Goal: Transaction & Acquisition: Purchase product/service

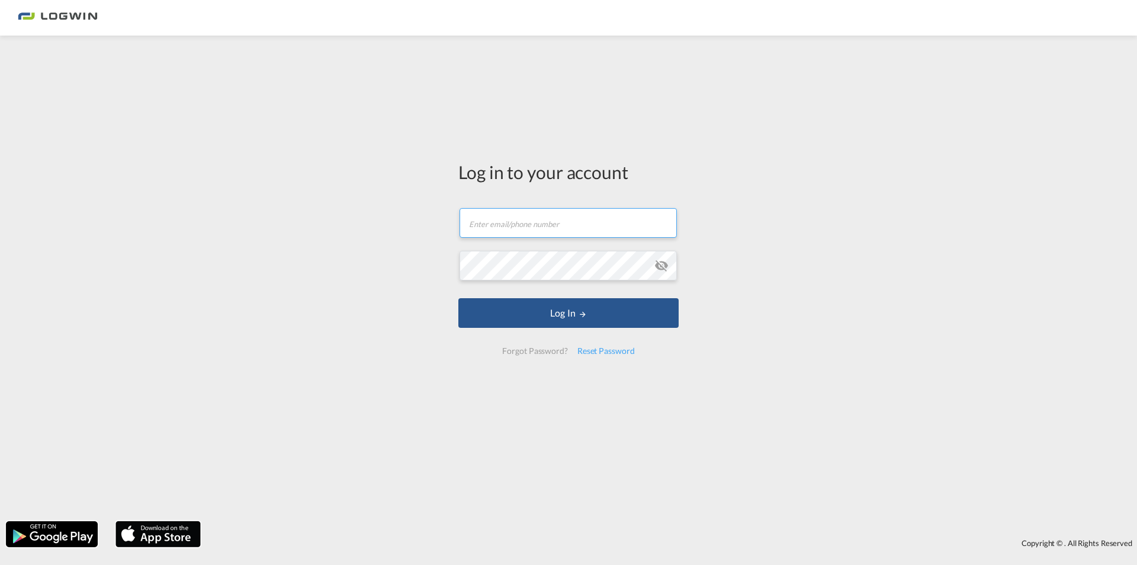
type input "[PERSON_NAME][EMAIL_ADDRESS][PERSON_NAME][DOMAIN_NAME]"
click at [586, 294] on form "[PERSON_NAME][EMAIL_ADDRESS][PERSON_NAME][DOMAIN_NAME] Email field is required …" at bounding box center [568, 281] width 220 height 170
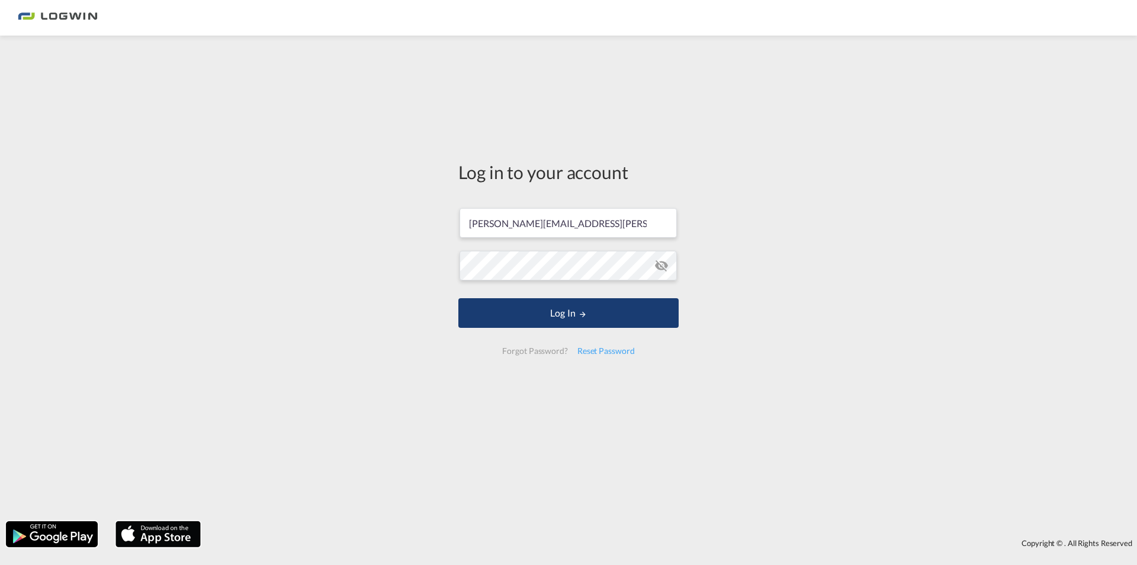
click at [586, 306] on button "Log In" at bounding box center [568, 313] width 220 height 30
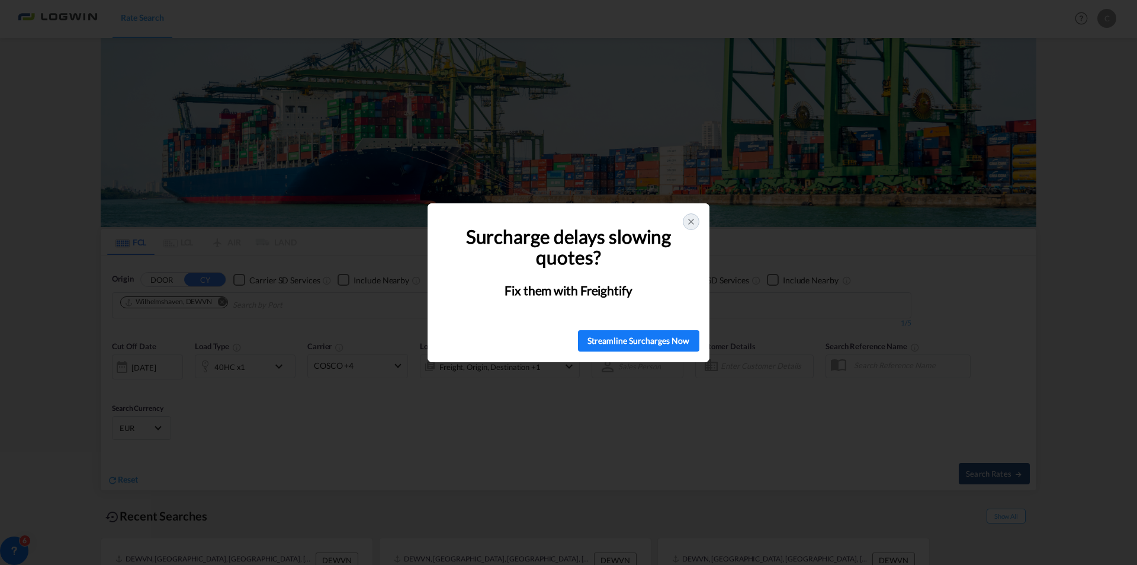
click at [695, 220] on icon at bounding box center [691, 221] width 9 height 9
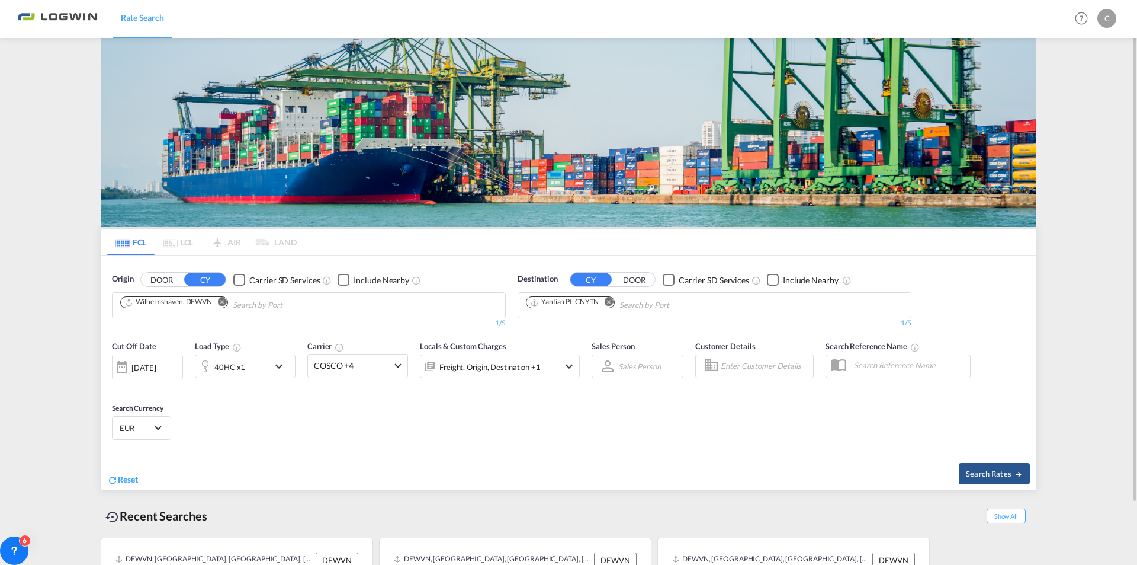
click at [222, 301] on md-icon "Remove" at bounding box center [221, 301] width 9 height 9
click at [213, 302] on body "Rate Search Rate Search Help Resources Product Release C My Profile Logout FCL …" at bounding box center [568, 282] width 1137 height 565
type input "deham"
click at [193, 329] on div "[GEOGRAPHIC_DATA] [GEOGRAPHIC_DATA] DEHAM" at bounding box center [212, 333] width 225 height 36
click at [611, 304] on md-icon "Remove" at bounding box center [608, 301] width 9 height 9
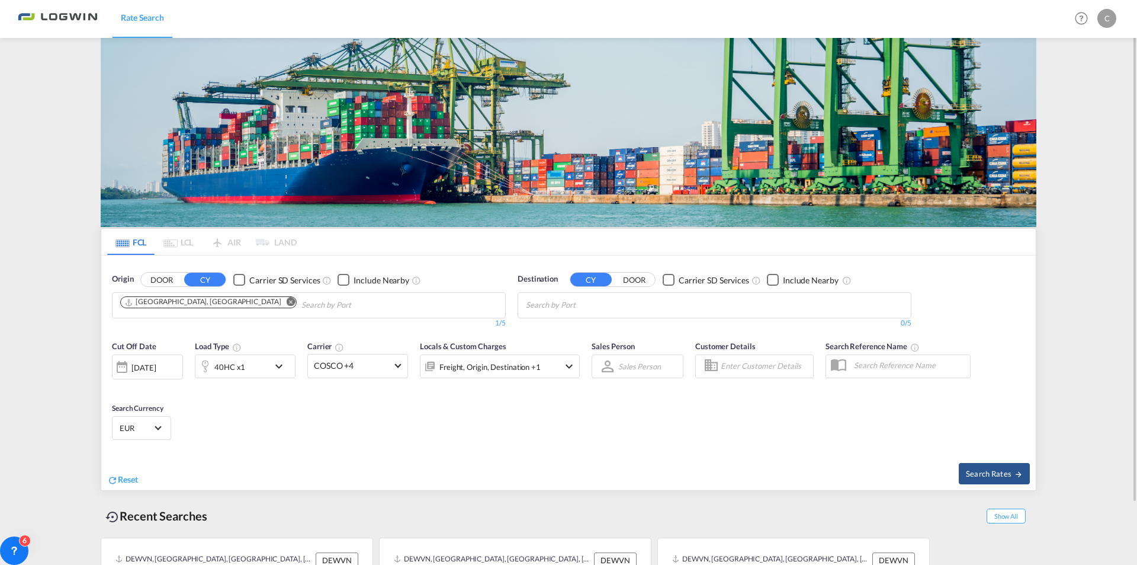
click at [581, 309] on body "Rate Search Rate Search Help Resources Product Release C My Profile Logout FCL …" at bounding box center [568, 282] width 1137 height 565
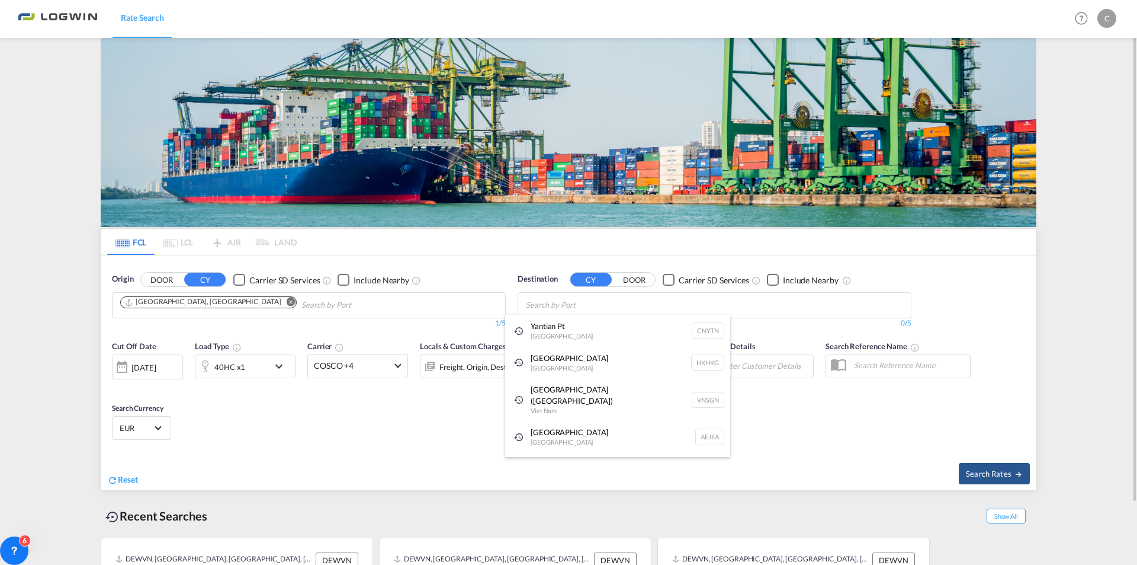
type input "o"
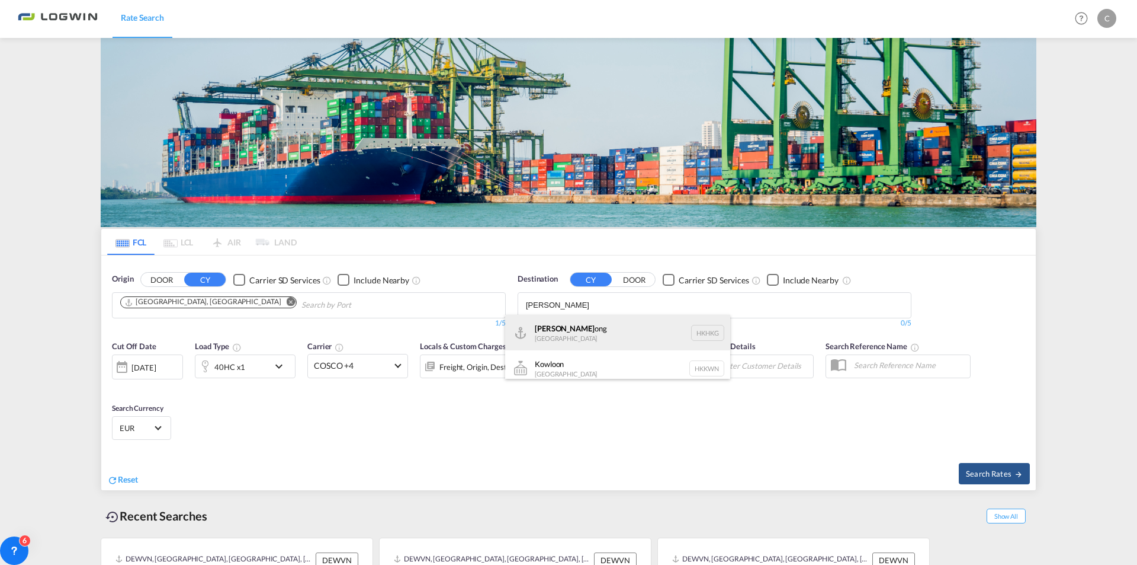
type input "[PERSON_NAME]"
click at [627, 346] on div "Hong K ong [GEOGRAPHIC_DATA] [GEOGRAPHIC_DATA]" at bounding box center [617, 333] width 225 height 36
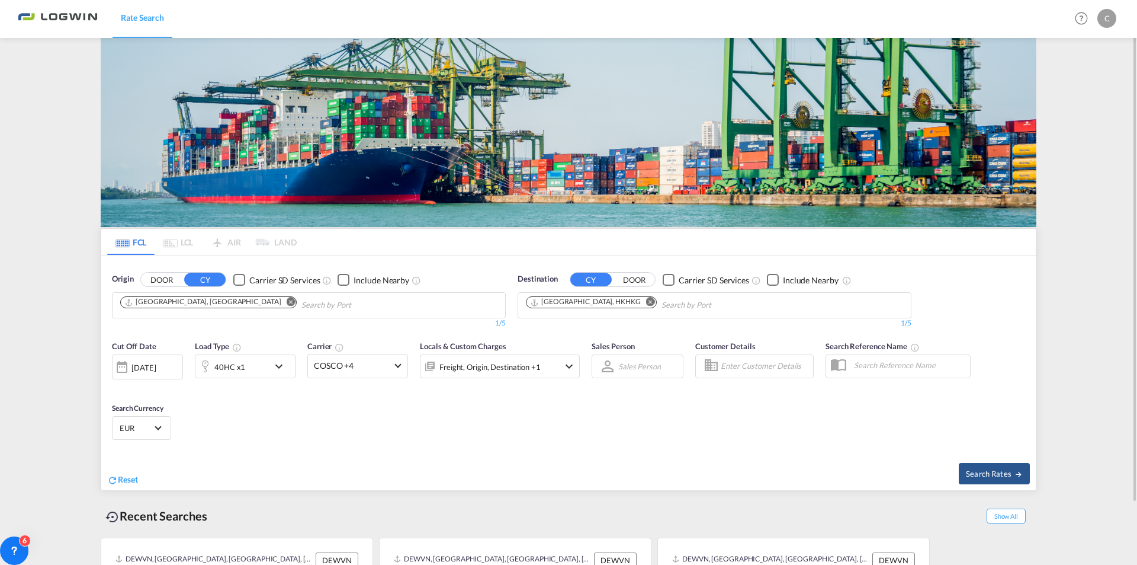
click at [261, 402] on div "Cut Off Date [DATE] [DATE] Load Type 40HC x1 Carrier COSCO +4 Online Rates 0 Al…" at bounding box center [568, 392] width 935 height 116
click at [217, 405] on div "Cut Off Date [DATE] [DATE] Load Type 40HC x1 Carrier COSCO +4 Online Rates 0 Al…" at bounding box center [568, 392] width 935 height 116
click at [271, 371] on div "40HC x1" at bounding box center [245, 366] width 101 height 24
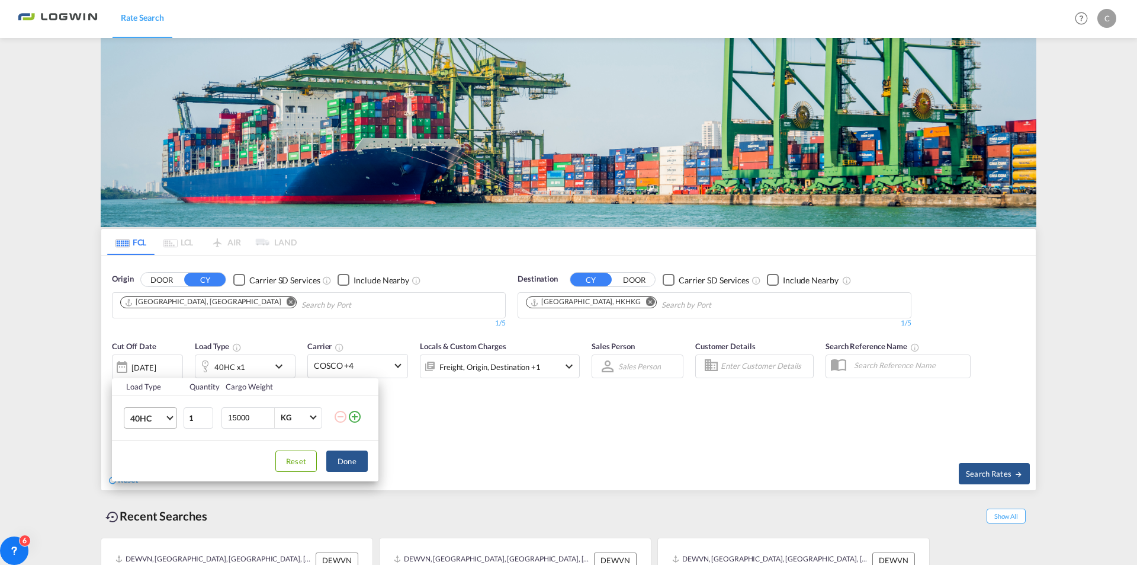
click at [169, 418] on span "Choose: \a40HC" at bounding box center [169, 416] width 7 height 7
click at [153, 363] on md-option "20GP" at bounding box center [161, 361] width 81 height 28
click at [242, 412] on input "15000" at bounding box center [250, 418] width 47 height 20
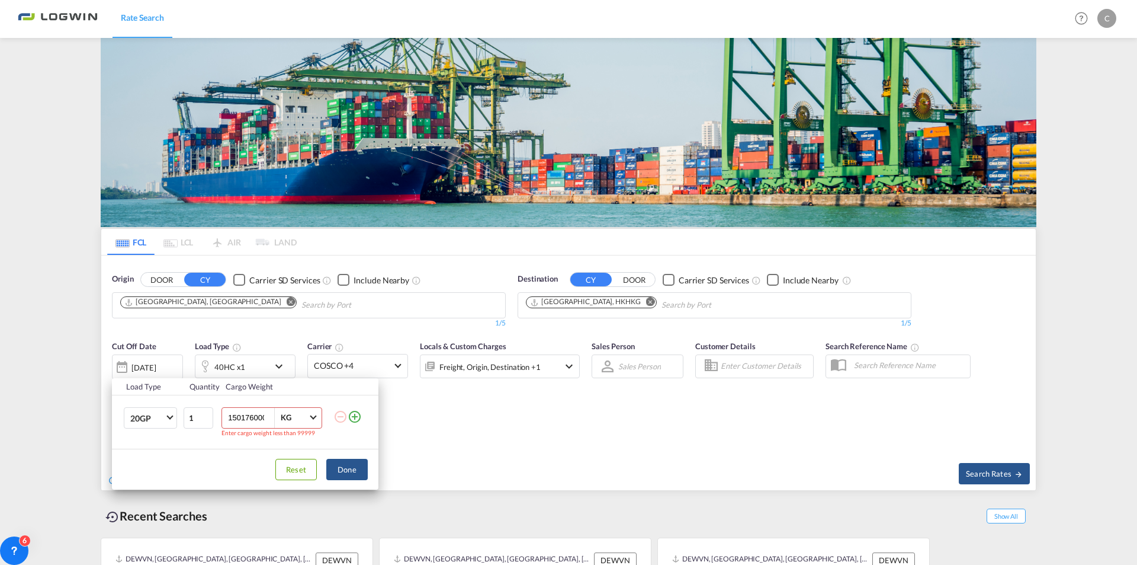
click at [242, 412] on input "150176000" at bounding box center [250, 418] width 47 height 20
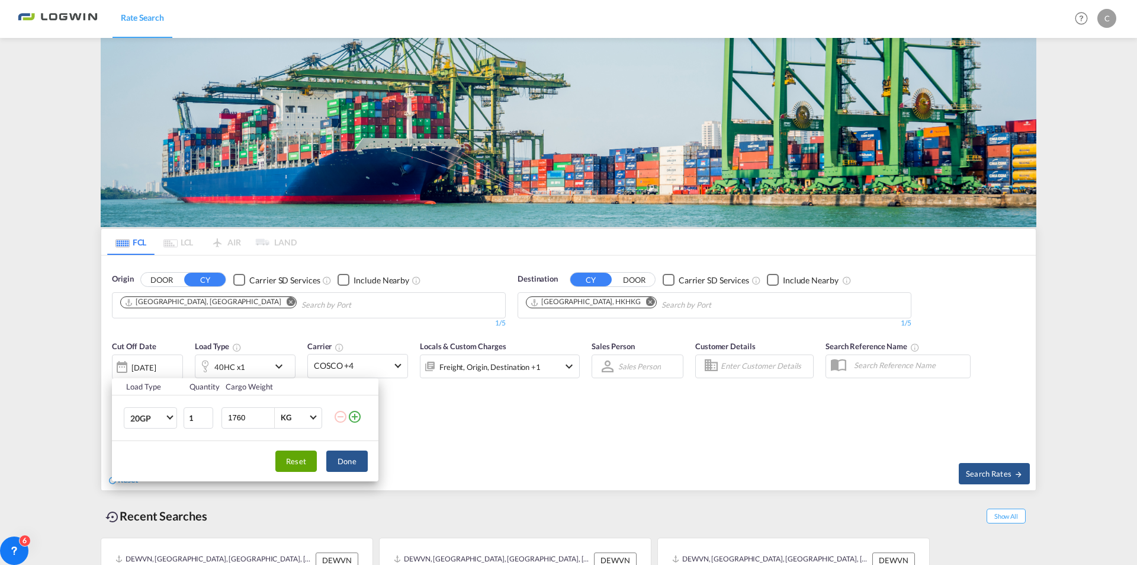
click at [306, 457] on button "Reset" at bounding box center [295, 460] width 41 height 21
click at [170, 422] on md-select-value "40HC" at bounding box center [152, 418] width 47 height 20
click at [150, 363] on div "20GP" at bounding box center [140, 361] width 21 height 12
drag, startPoint x: 252, startPoint y: 416, endPoint x: 207, endPoint y: 413, distance: 45.7
click at [207, 413] on tr "20GP 1 15000 KG KG" at bounding box center [245, 418] width 267 height 46
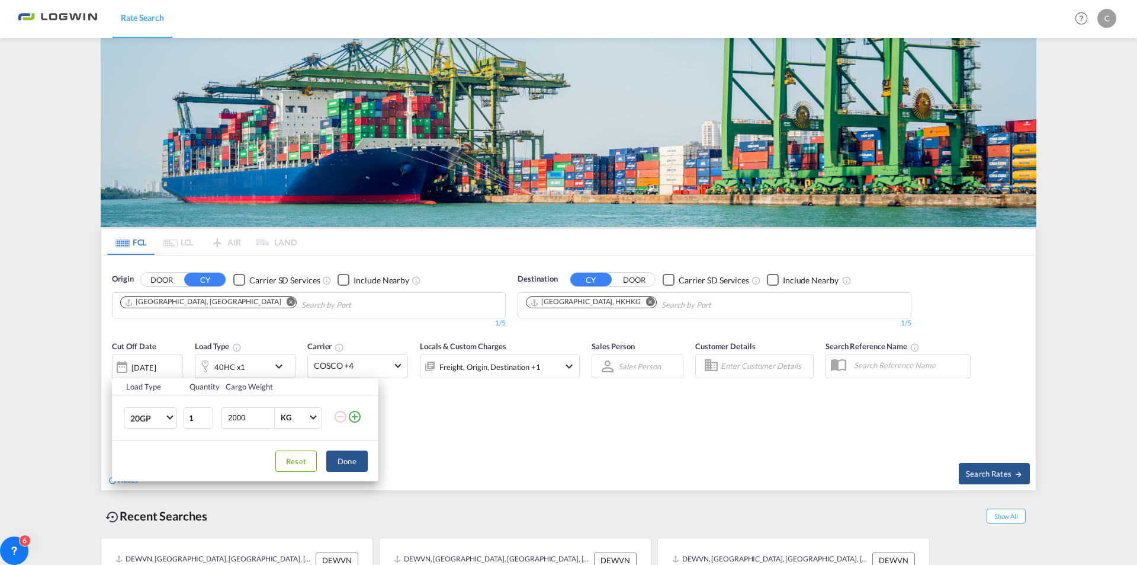
click at [232, 415] on input "2000" at bounding box center [250, 418] width 47 height 20
type input "4000"
click at [356, 461] on button "Done" at bounding box center [346, 460] width 41 height 21
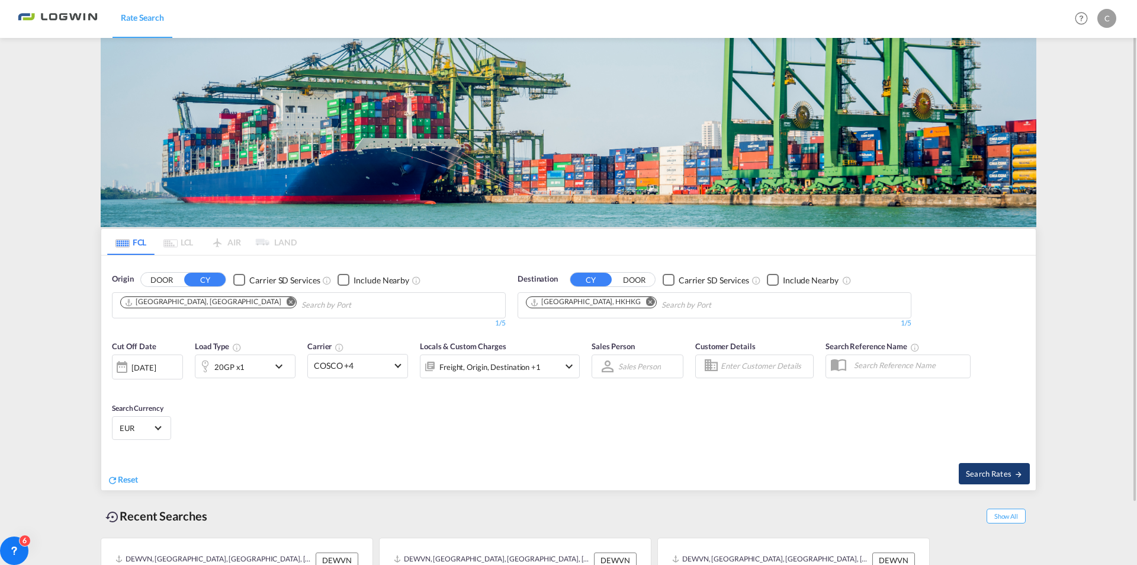
click at [1002, 479] on button "Search Rates" at bounding box center [994, 473] width 71 height 21
type input "DEHAM to HKHKG / [DATE]"
